Goal: Information Seeking & Learning: Learn about a topic

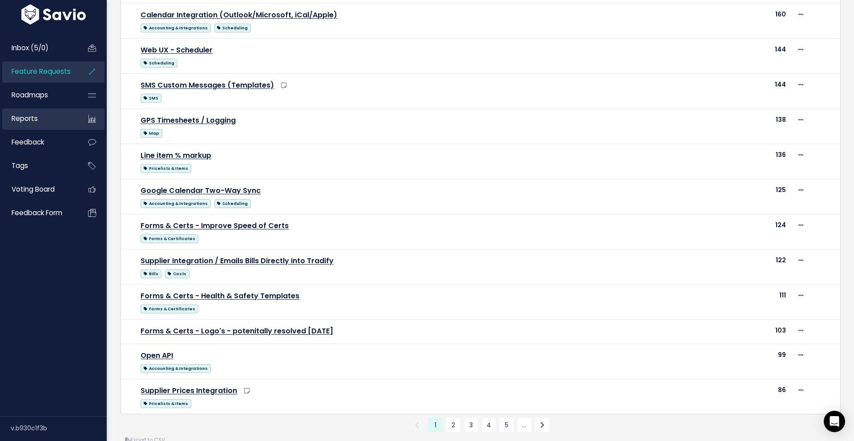
scroll to position [409, 0]
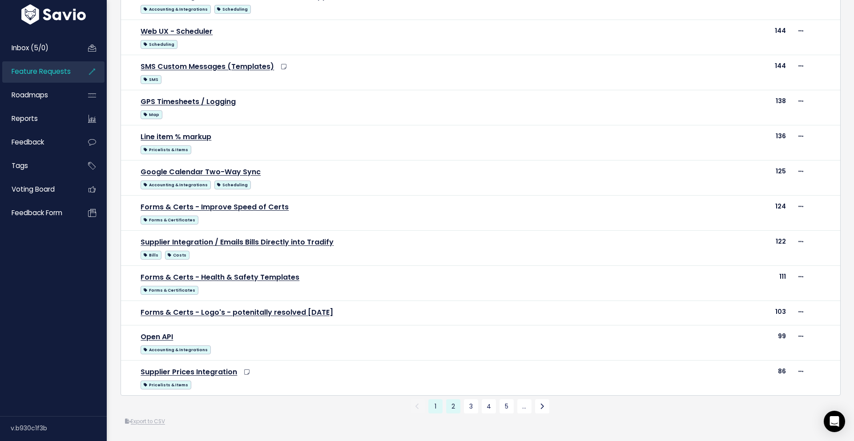
click at [452, 409] on link "2" at bounding box center [453, 406] width 14 height 14
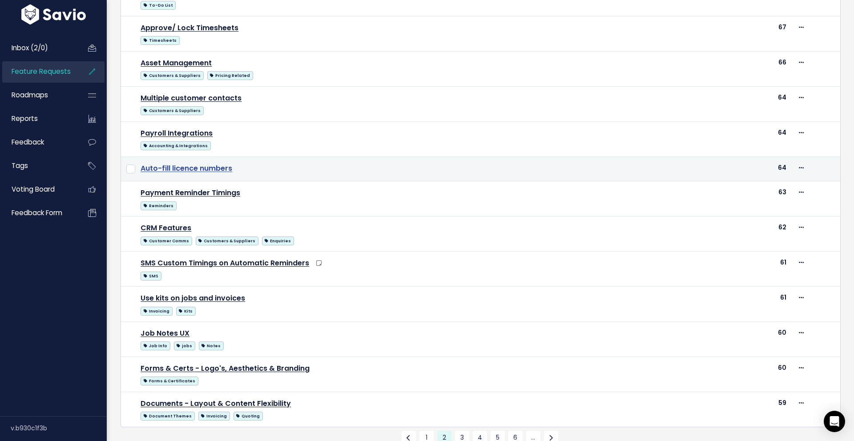
scroll to position [398, 0]
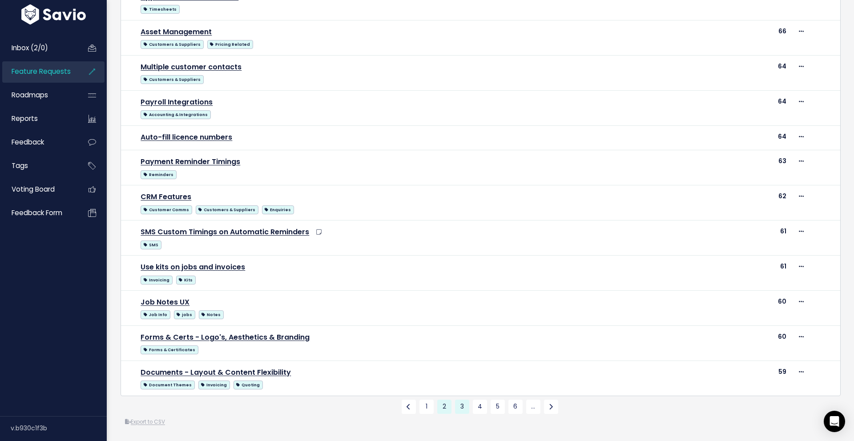
click at [463, 408] on link "3" at bounding box center [462, 407] width 14 height 14
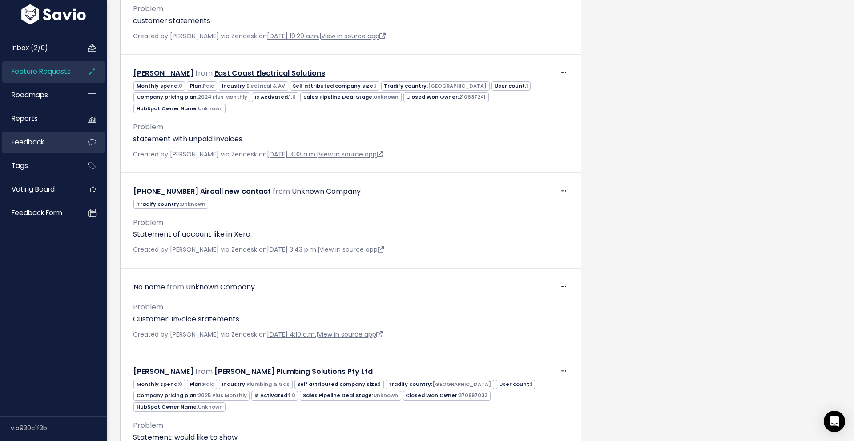
scroll to position [1808, 0]
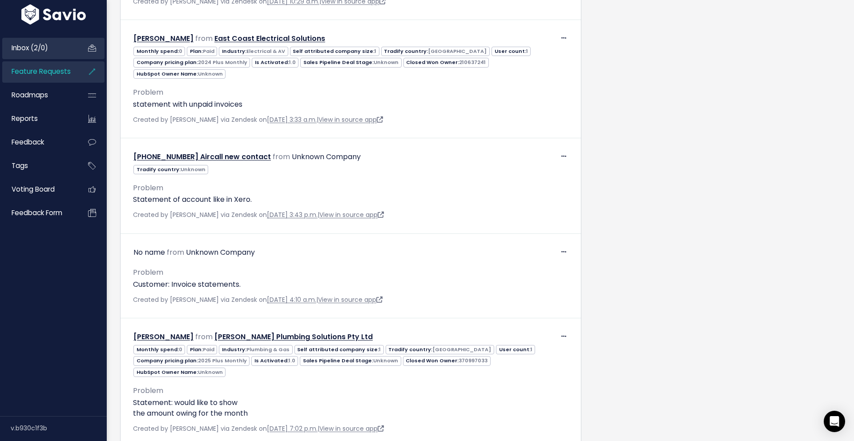
click at [40, 51] on span "Inbox (2/0)" at bounding box center [30, 47] width 36 height 9
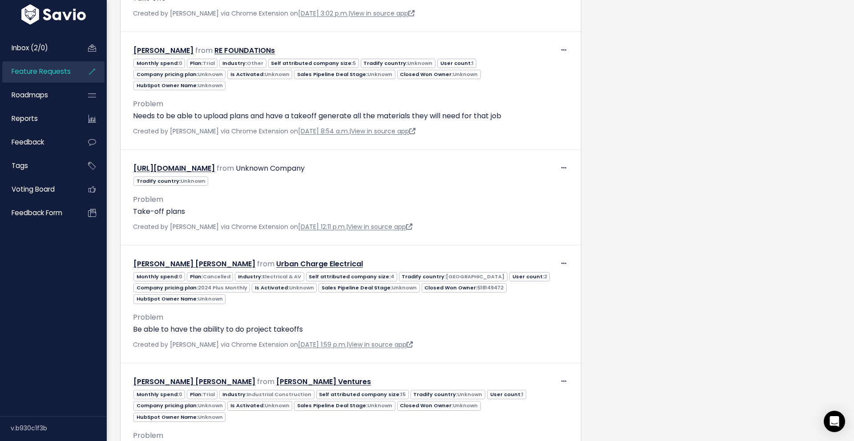
scroll to position [900, 0]
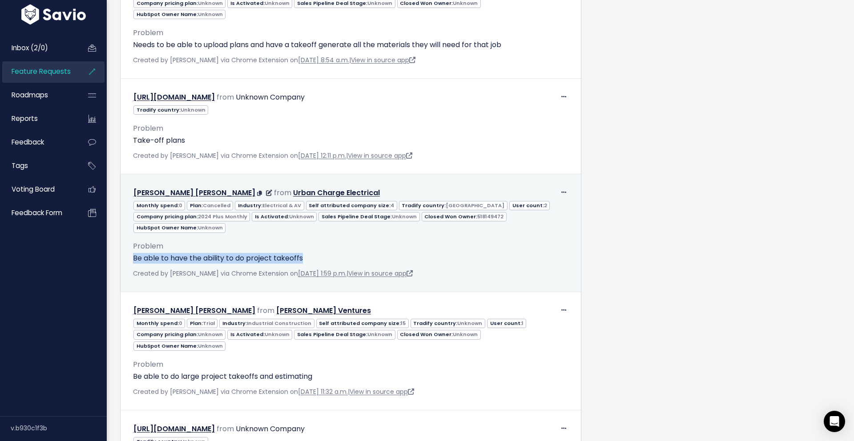
drag, startPoint x: 319, startPoint y: 216, endPoint x: 127, endPoint y: 211, distance: 192.1
click at [127, 233] on div "Problem Be able to have the ability to do project takeoffs AI Summary Feedback …" at bounding box center [350, 256] width 449 height 46
copy p "Be able to have the ability to do project takeoffs"
click at [316, 253] on p "Be able to have the ability to do project takeoffs" at bounding box center [350, 258] width 435 height 11
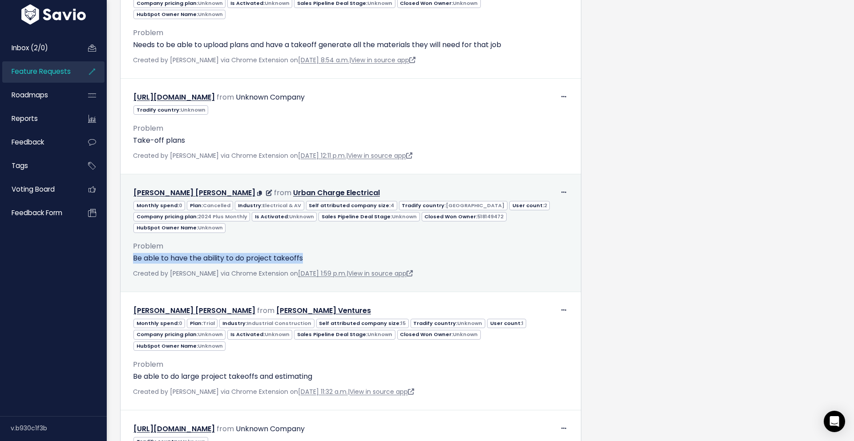
drag, startPoint x: 313, startPoint y: 216, endPoint x: 131, endPoint y: 215, distance: 182.3
click at [131, 233] on div "Problem Be able to have the ability to do project takeoffs AI Summary Feedback …" at bounding box center [350, 256] width 449 height 46
copy p "Be able to have the ability to do project takeoffs"
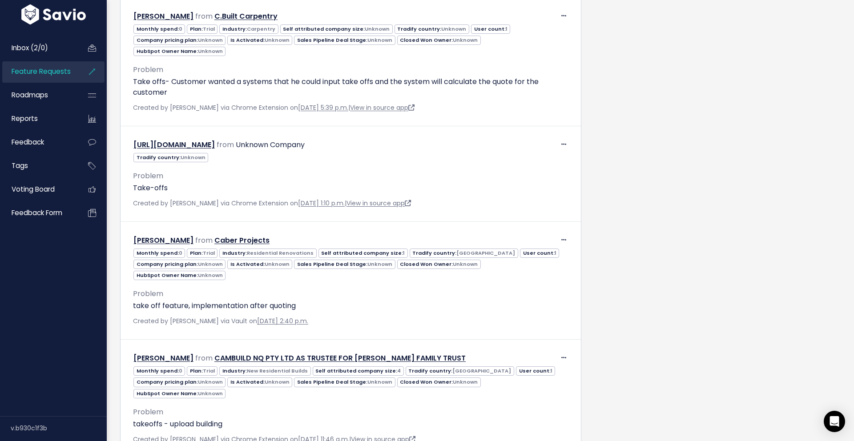
scroll to position [1545, 0]
